Goal: Navigation & Orientation: Find specific page/section

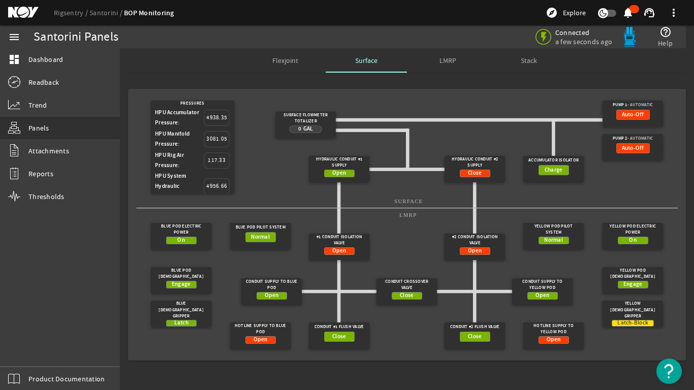
click at [452, 57] on span "LMRP" at bounding box center [447, 60] width 17 height 7
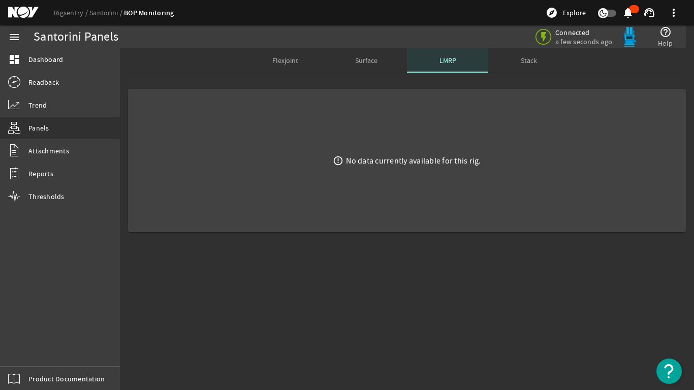
click at [444, 62] on span "LMRP" at bounding box center [447, 60] width 17 height 7
click at [525, 58] on span "Stack" at bounding box center [528, 60] width 16 height 7
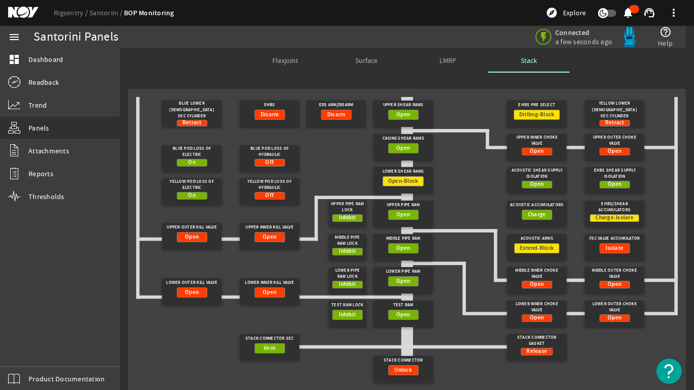
scroll to position [2, 0]
drag, startPoint x: 613, startPoint y: 217, endPoint x: 614, endPoint y: 223, distance: 5.8
click at [614, 223] on span "Charge-Isolate" at bounding box center [614, 218] width 38 height 10
click at [585, 363] on gridster "Blue Lower [DEMOGRAPHIC_DATA] Sec Cylinder Retract EHBS Disarm Upper Shear Rams…" at bounding box center [406, 241] width 541 height 289
click at [447, 61] on span "LMRP" at bounding box center [447, 60] width 17 height 7
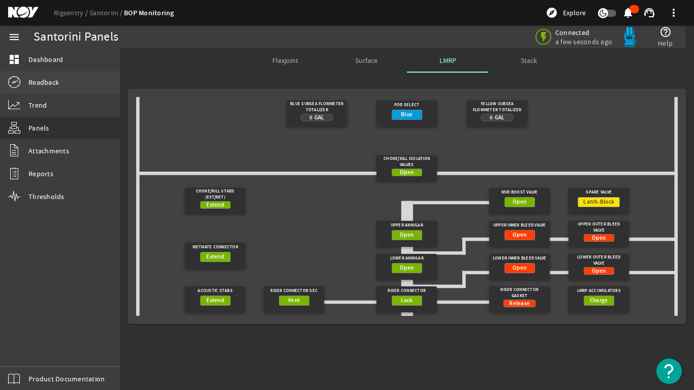
click at [36, 76] on link "Readback" at bounding box center [60, 82] width 120 height 22
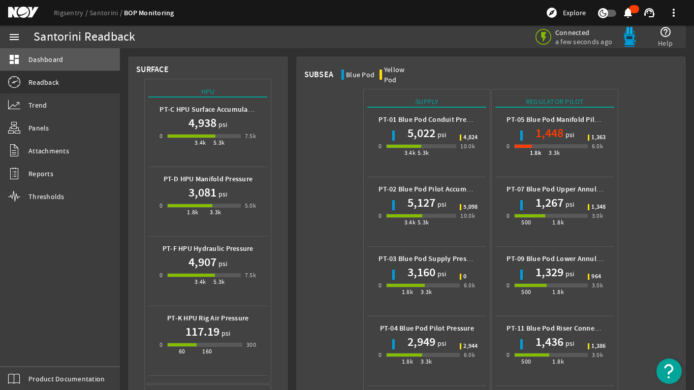
click at [47, 59] on span "Dashboard" at bounding box center [45, 59] width 35 height 10
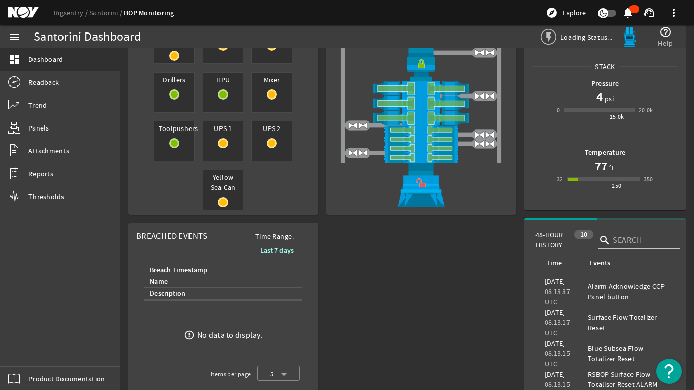
scroll to position [102, 0]
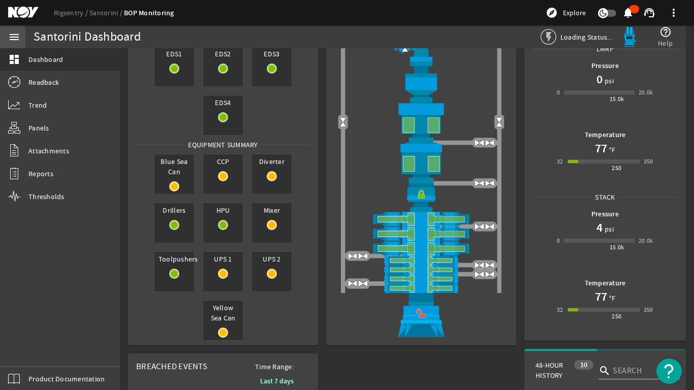
click at [14, 39] on mat-icon "menu" at bounding box center [14, 37] width 12 height 12
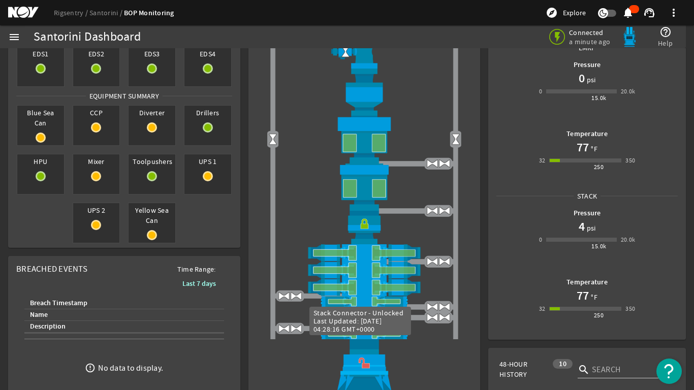
click at [420, 369] on img at bounding box center [364, 365] width 203 height 52
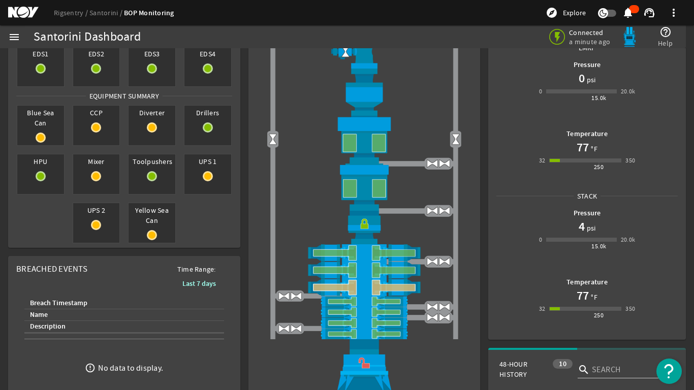
click at [369, 286] on img at bounding box center [364, 287] width 203 height 17
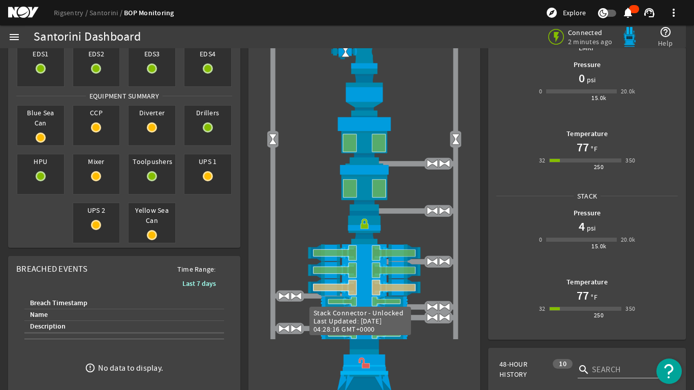
click at [442, 371] on img at bounding box center [364, 365] width 203 height 52
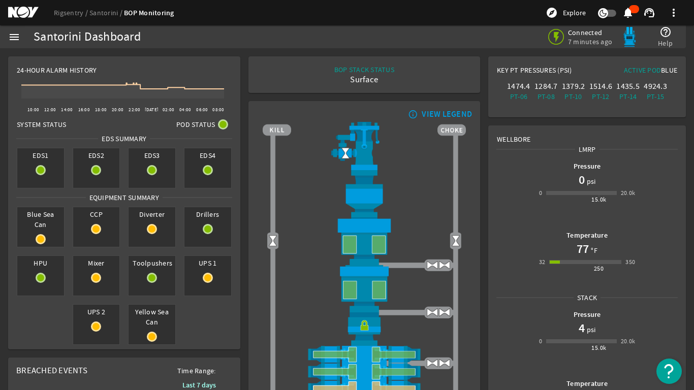
scroll to position [102, 0]
